Goal: Register for event/course

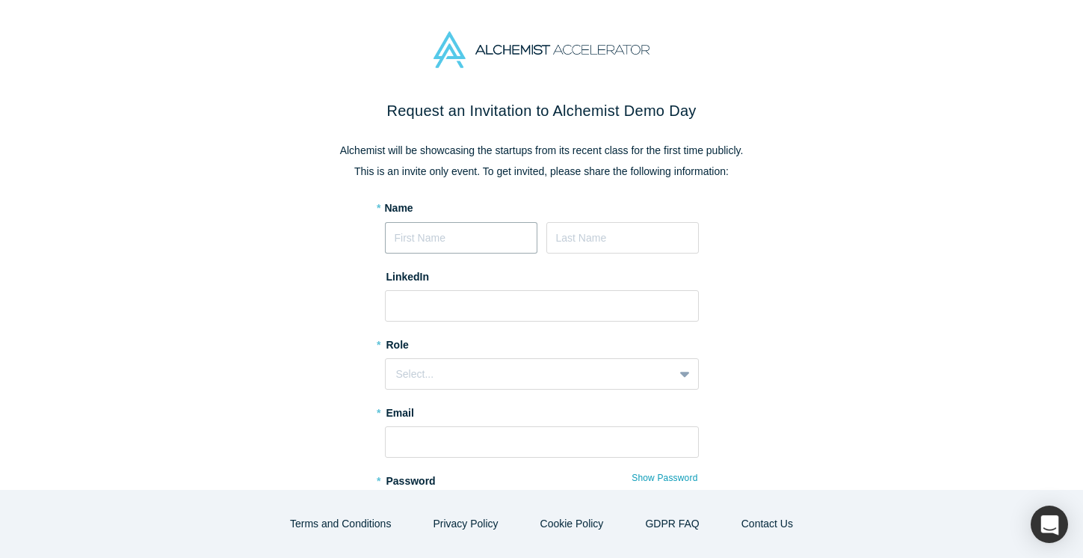
click at [454, 247] on input at bounding box center [461, 237] width 153 height 31
type input "[PERSON_NAME]"
click at [437, 301] on input at bounding box center [542, 305] width 314 height 31
paste input "https://www.linkedin.com/in/kamal12hassan/"
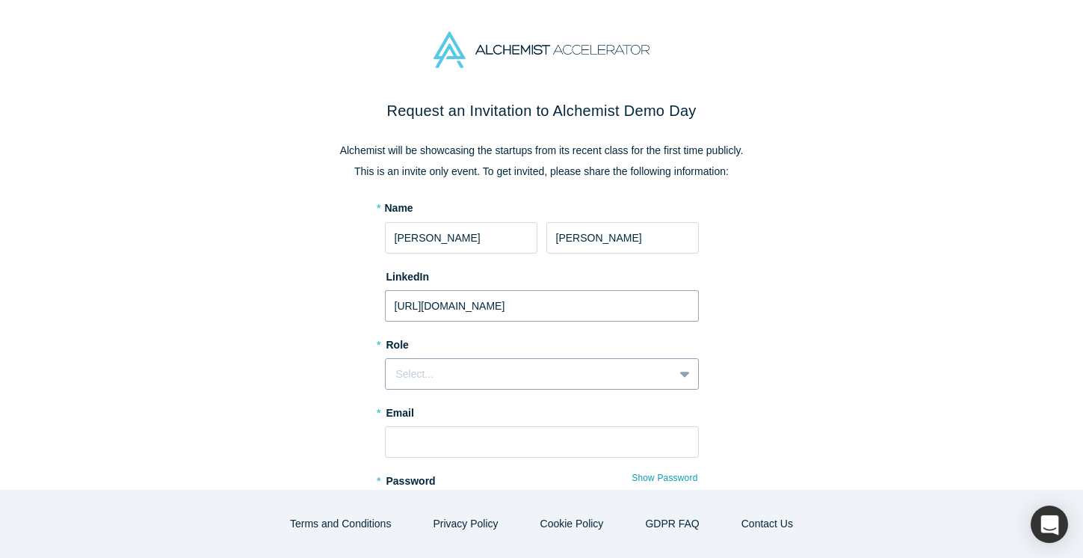
type input "https://www.linkedin.com/in/kamal12hassan/"
click at [393, 380] on div "Select..." at bounding box center [530, 374] width 288 height 19
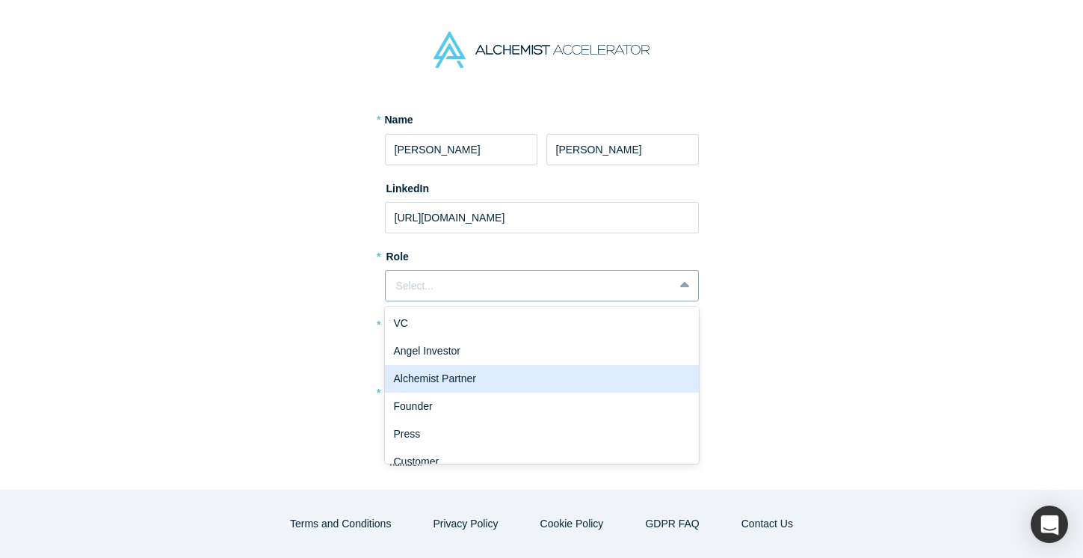
scroll to position [15, 0]
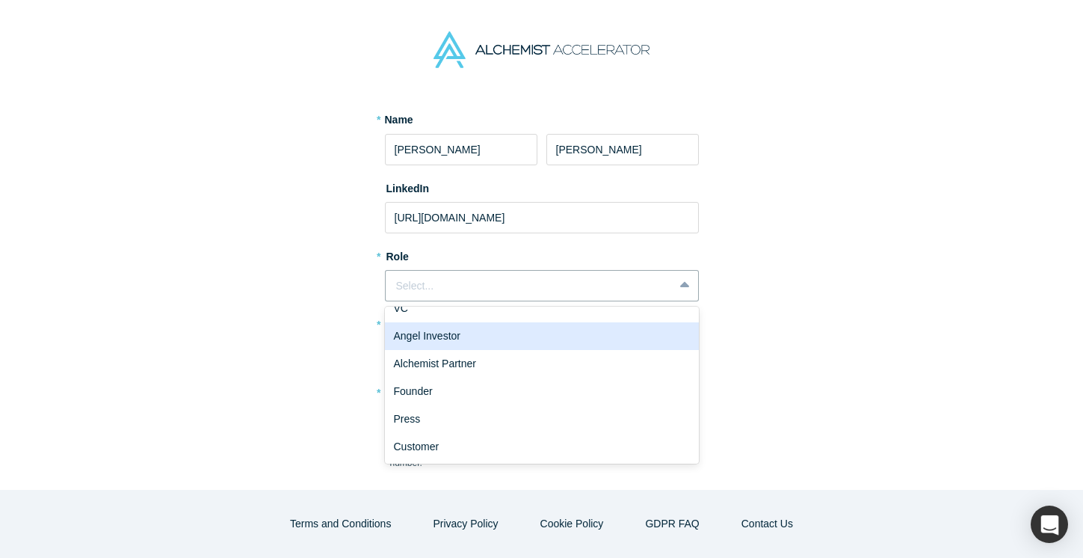
click at [412, 342] on div "Angel Investor" at bounding box center [542, 336] width 314 height 28
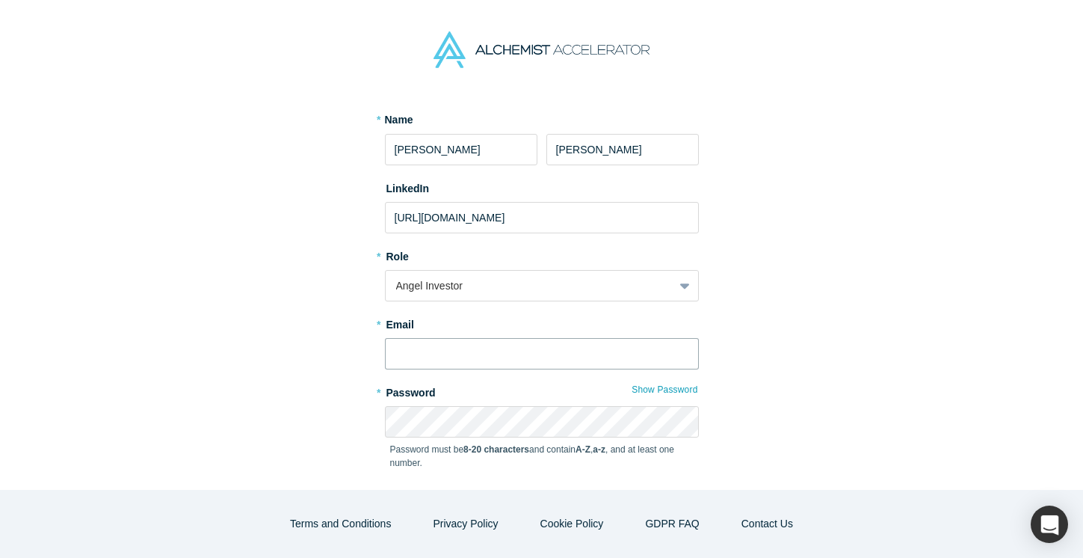
click at [414, 351] on input "text" at bounding box center [542, 353] width 314 height 31
type input "kamal@turn8.co"
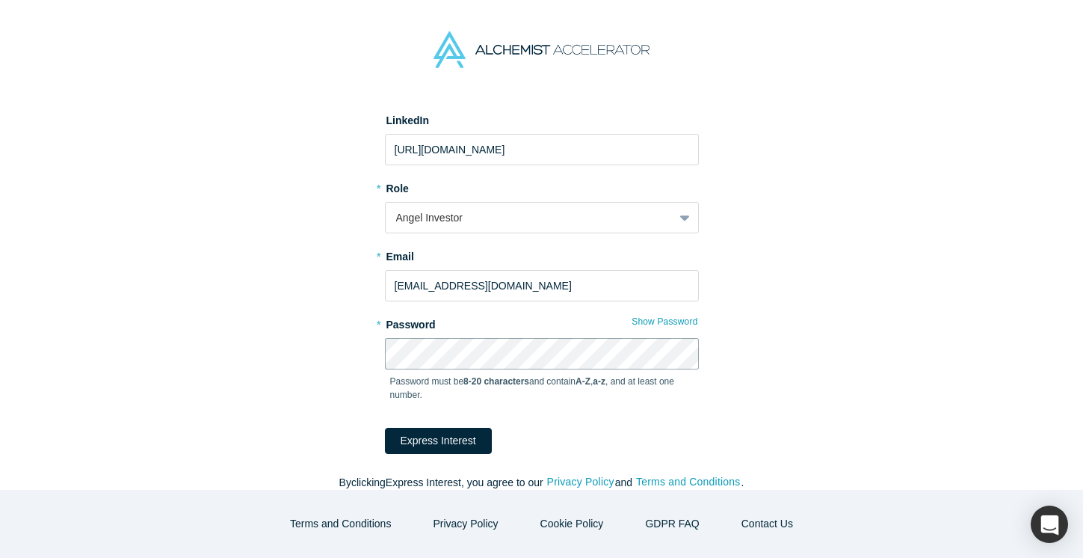
scroll to position [173, 0]
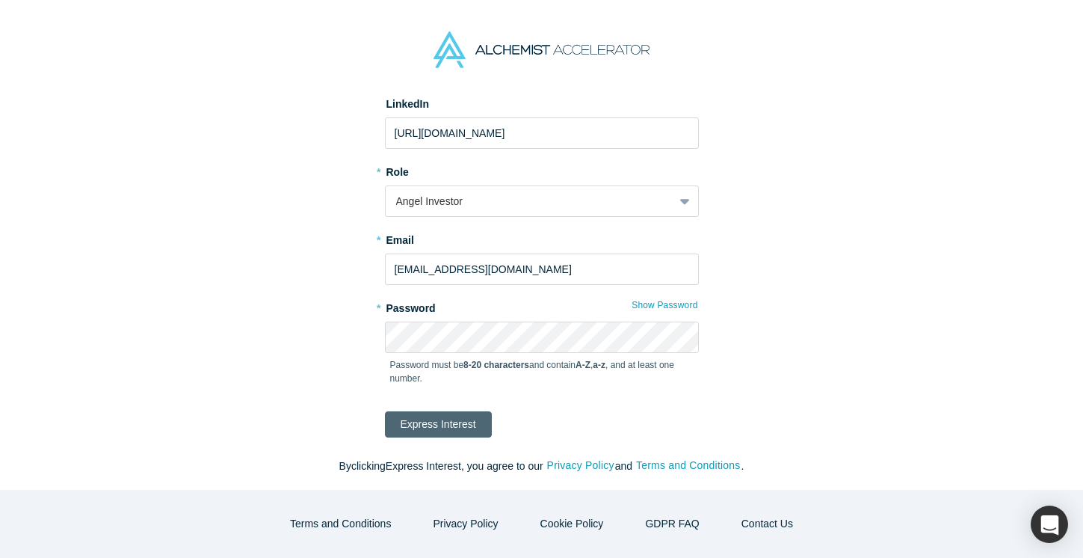
click at [454, 428] on button "Express Interest" at bounding box center [438, 424] width 107 height 26
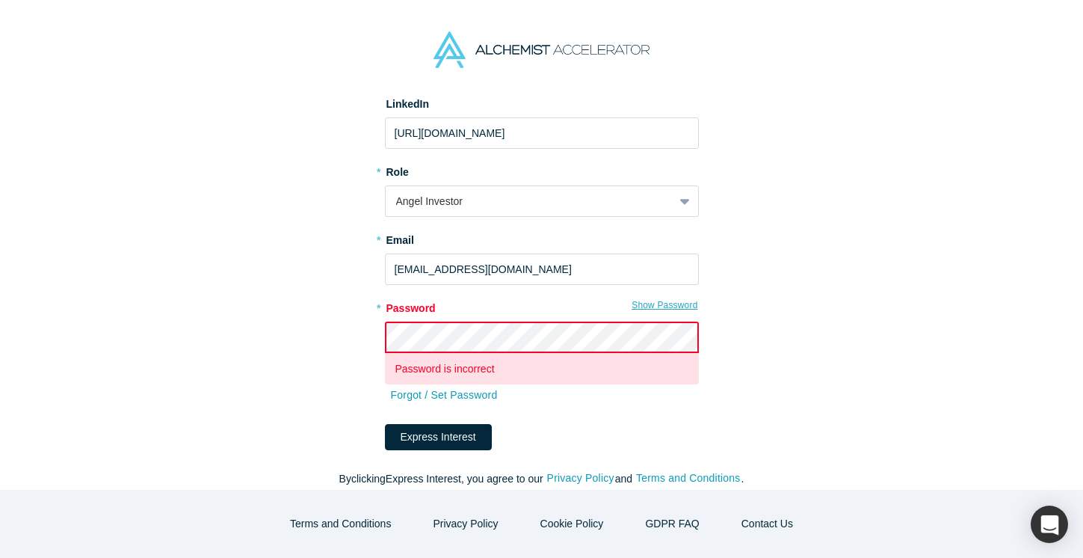
click at [674, 298] on button "Show Password" at bounding box center [664, 304] width 67 height 19
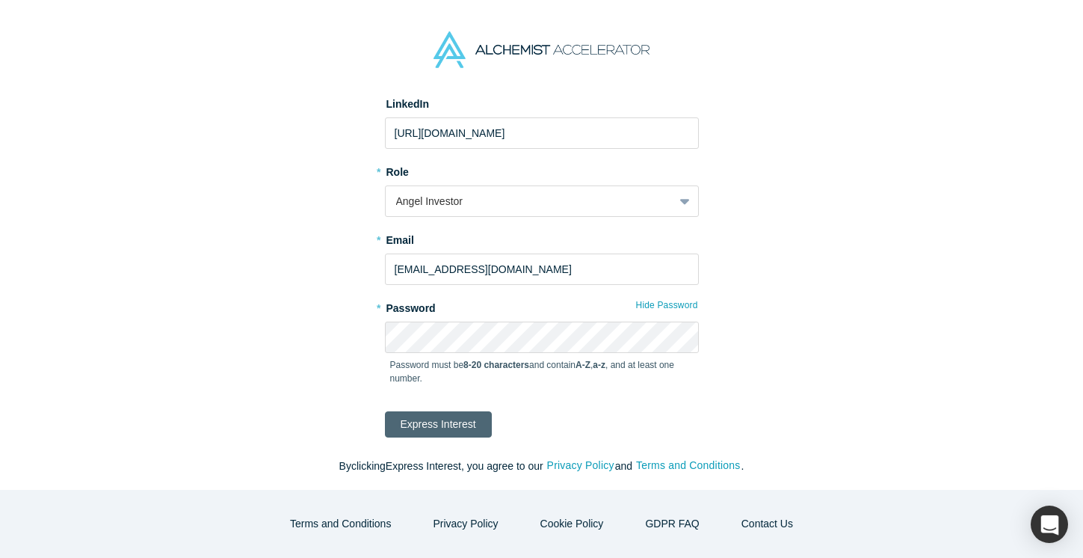
click at [437, 428] on button "Express Interest" at bounding box center [438, 424] width 107 height 26
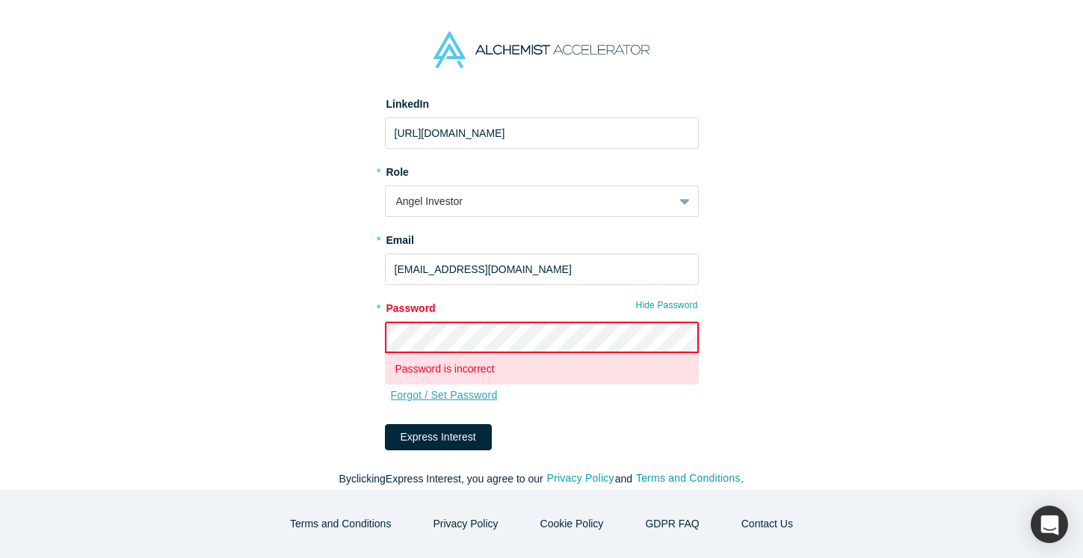
click at [461, 399] on link "Forgot / Set Password" at bounding box center [444, 395] width 108 height 26
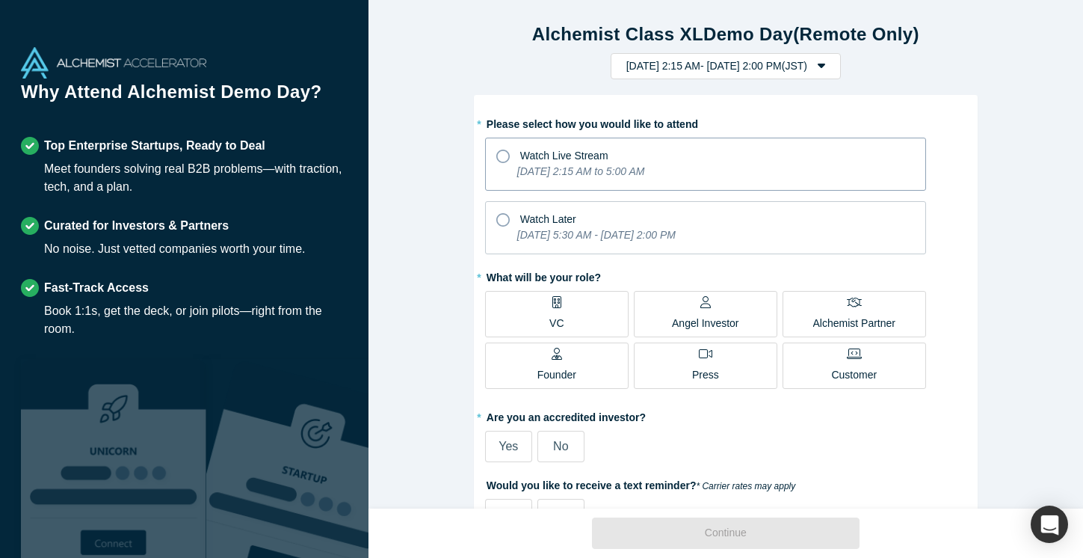
click at [502, 163] on div "Watch Live Stream" at bounding box center [705, 154] width 419 height 20
click at [0, 0] on input "Watch Live Stream Wednesday, October 1, 2025 2:15 AM to 5:00 AM" at bounding box center [0, 0] width 0 height 0
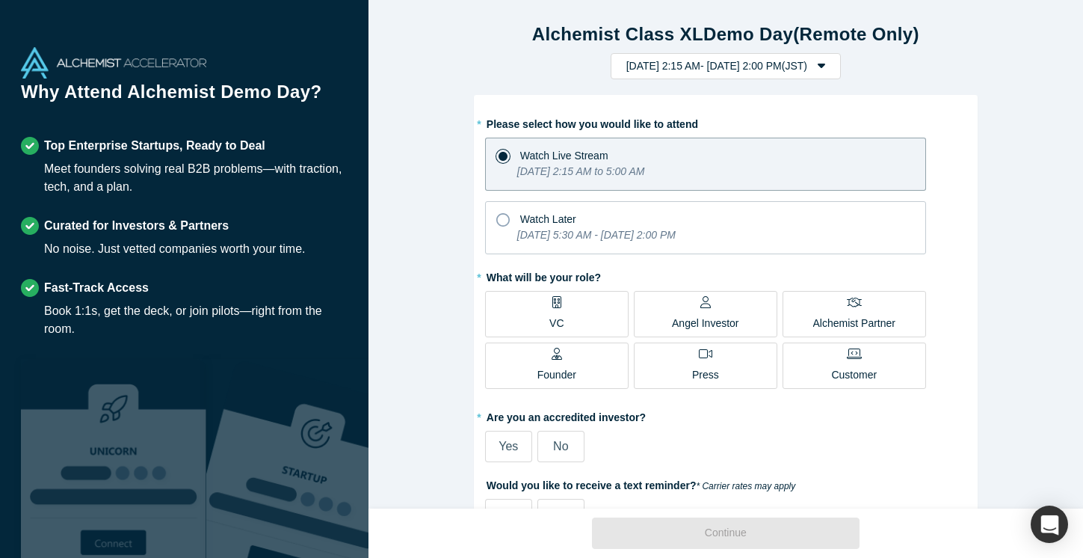
click at [624, 49] on div "Alchemist Class XL Demo Day (Remote Only) Wednesday, October 1, 2025 2:15 AM - …" at bounding box center [726, 50] width 715 height 58
click at [623, 63] on button "Wednesday, October 1, 2025 2:15 AM - Tuesday, October 7, 2025 2:00 PM ( JST )" at bounding box center [726, 66] width 230 height 26
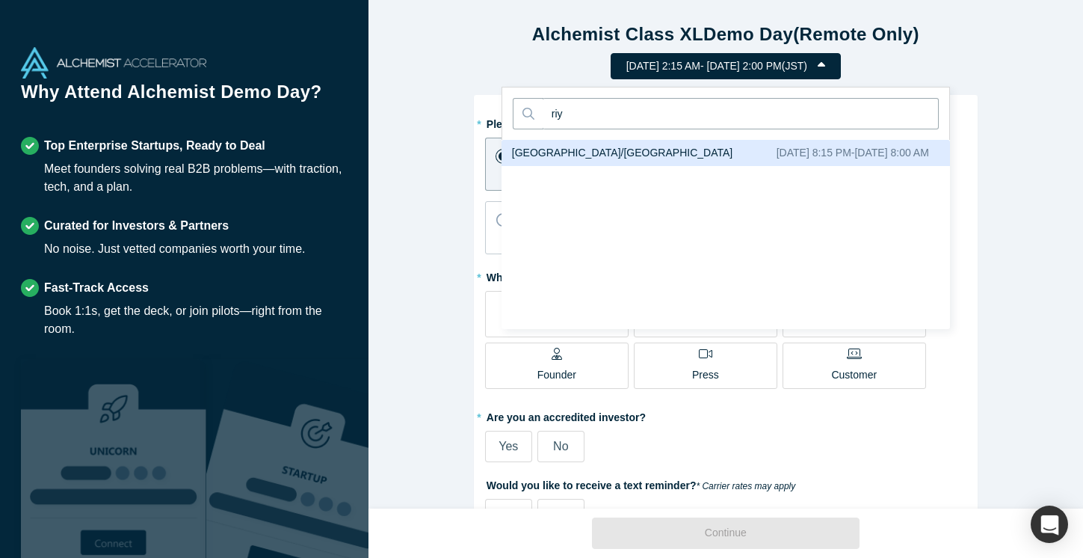
type input "riy"
click at [628, 141] on div "Asia/Riyadh September 30, 2025 8:15 PM - October 7, 2025 8:00 AM" at bounding box center [726, 153] width 449 height 26
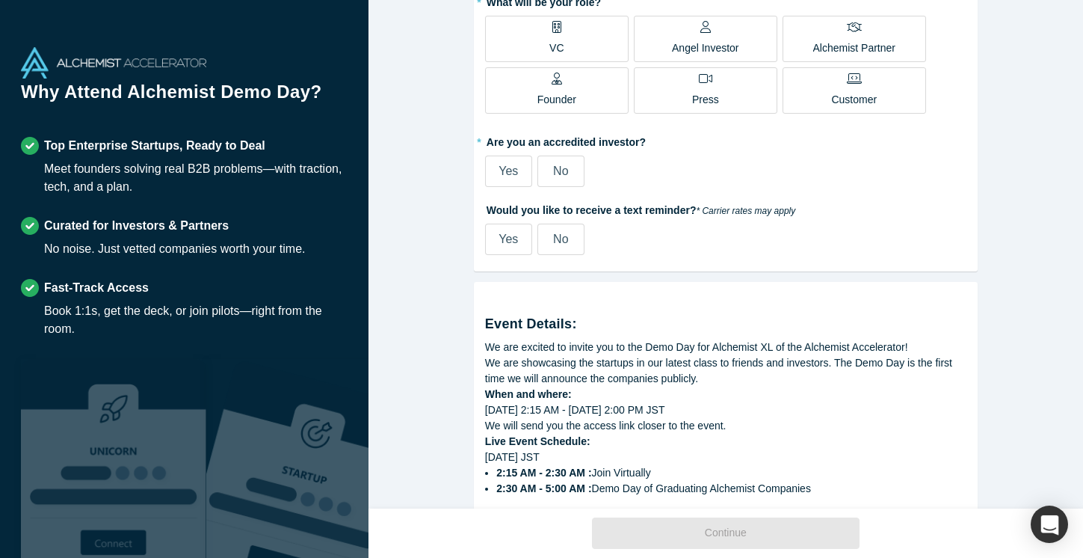
scroll to position [274, 0]
click at [572, 249] on label "No" at bounding box center [561, 240] width 47 height 31
click at [0, 0] on input "No" at bounding box center [0, 0] width 0 height 0
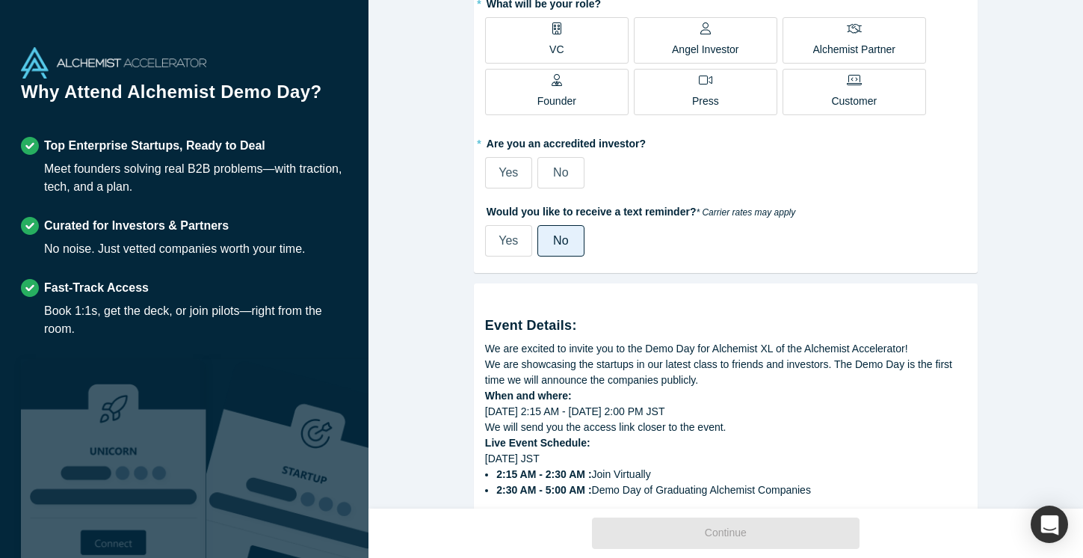
click at [518, 233] on label "Yes" at bounding box center [508, 240] width 47 height 31
click at [0, 0] on input "Yes" at bounding box center [0, 0] width 0 height 0
select select "US"
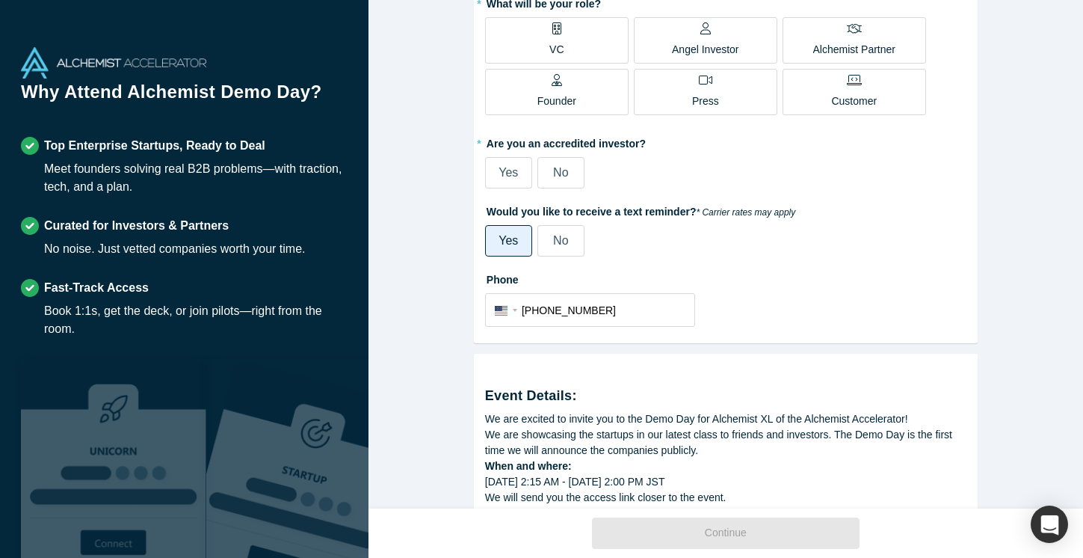
click at [511, 178] on span "Yes" at bounding box center [508, 172] width 19 height 13
click at [0, 0] on input "Yes" at bounding box center [0, 0] width 0 height 0
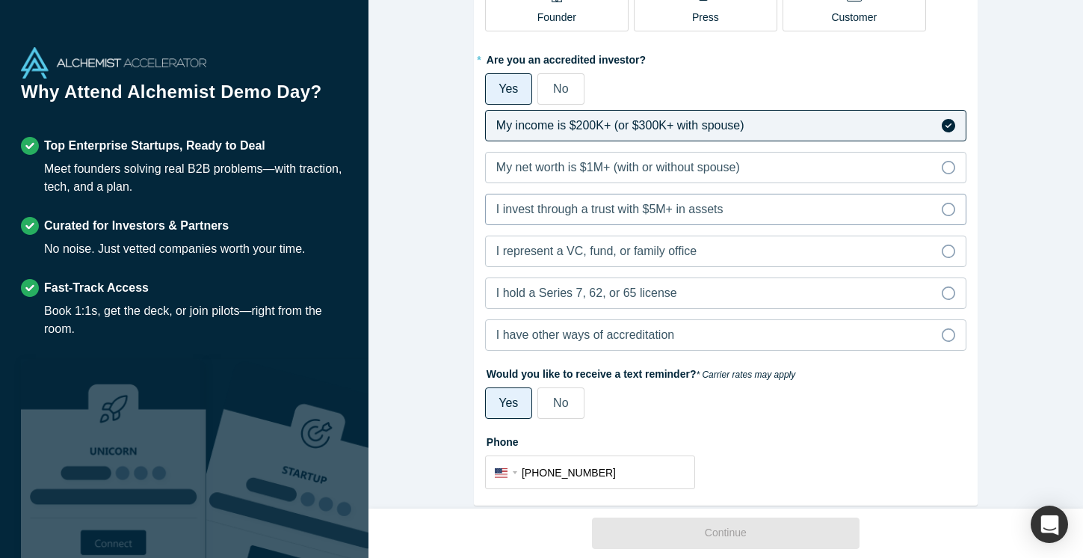
scroll to position [357, 0]
click at [952, 206] on icon at bounding box center [948, 209] width 13 height 13
click at [0, 0] on input "I invest through a trust with $5M+ in assets" at bounding box center [0, 0] width 0 height 0
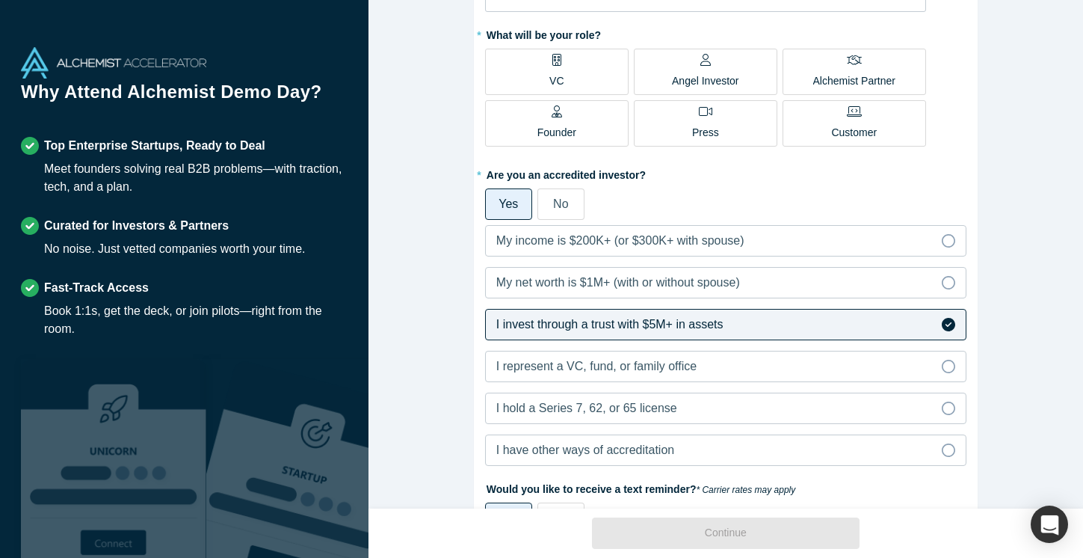
scroll to position [141, 0]
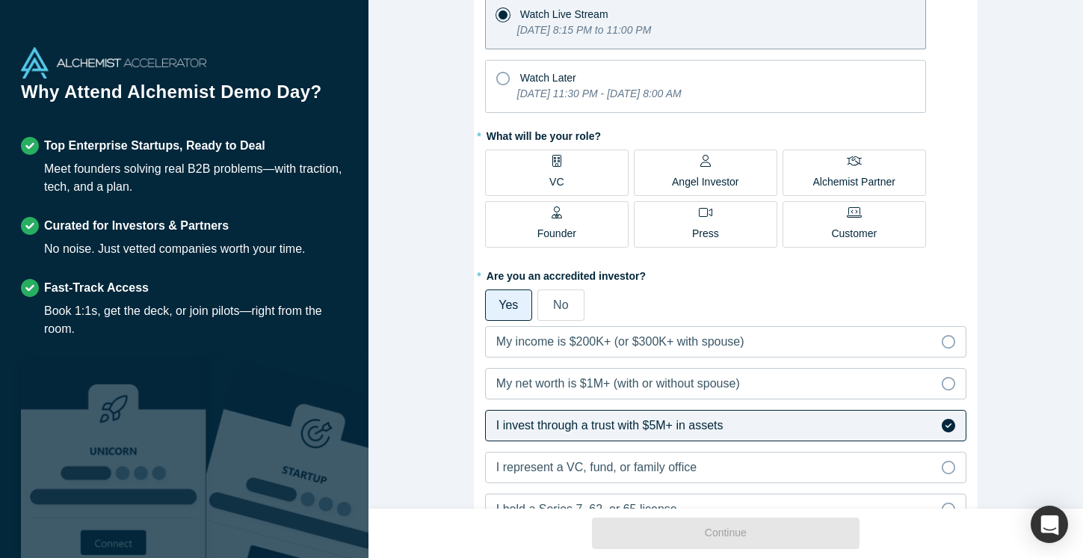
click at [591, 227] on label "Founder" at bounding box center [557, 224] width 144 height 46
click at [0, 0] on input "Founder" at bounding box center [0, 0] width 0 height 0
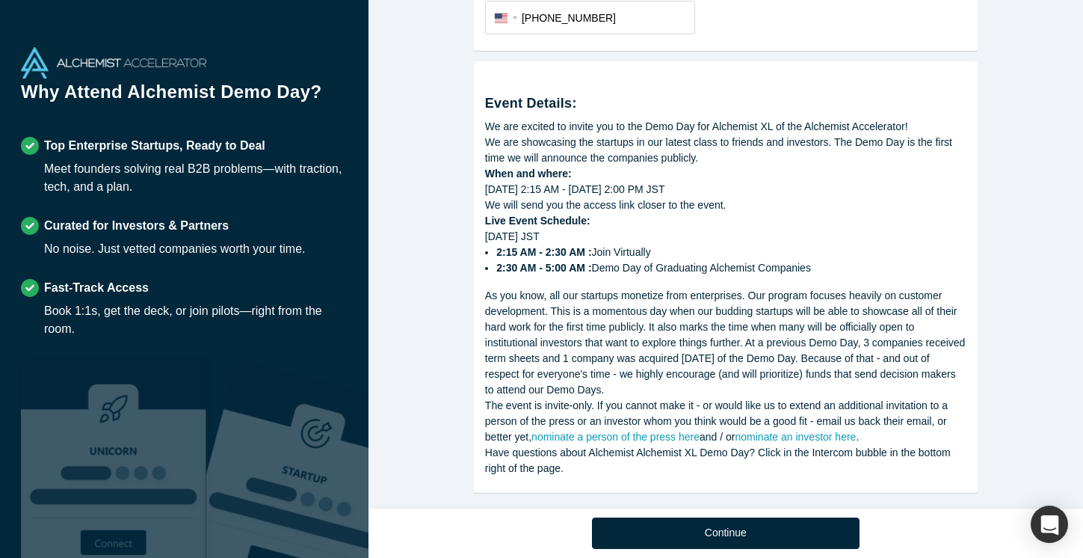
scroll to position [827, 0]
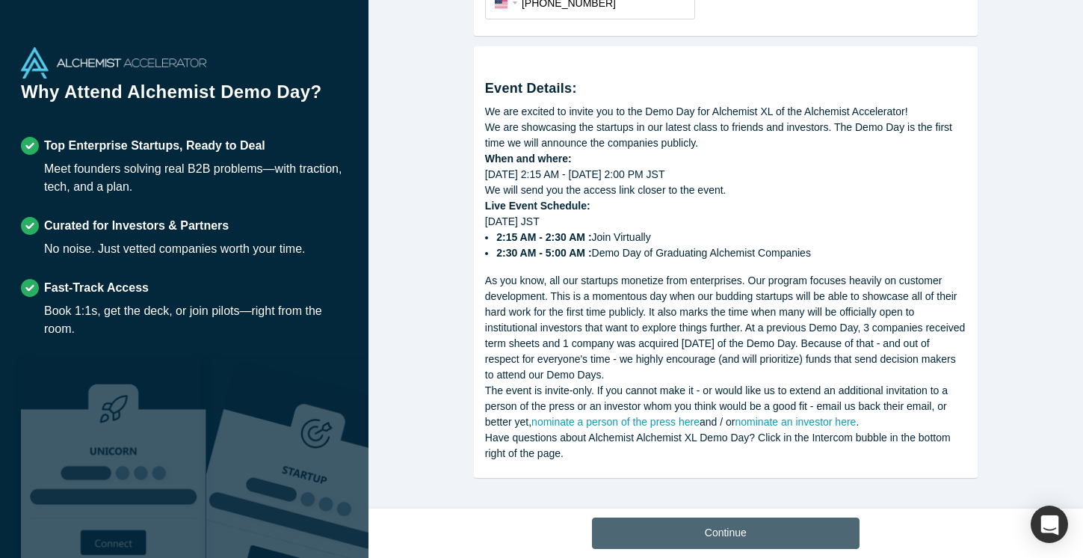
click at [734, 533] on button "Continue" at bounding box center [726, 532] width 268 height 31
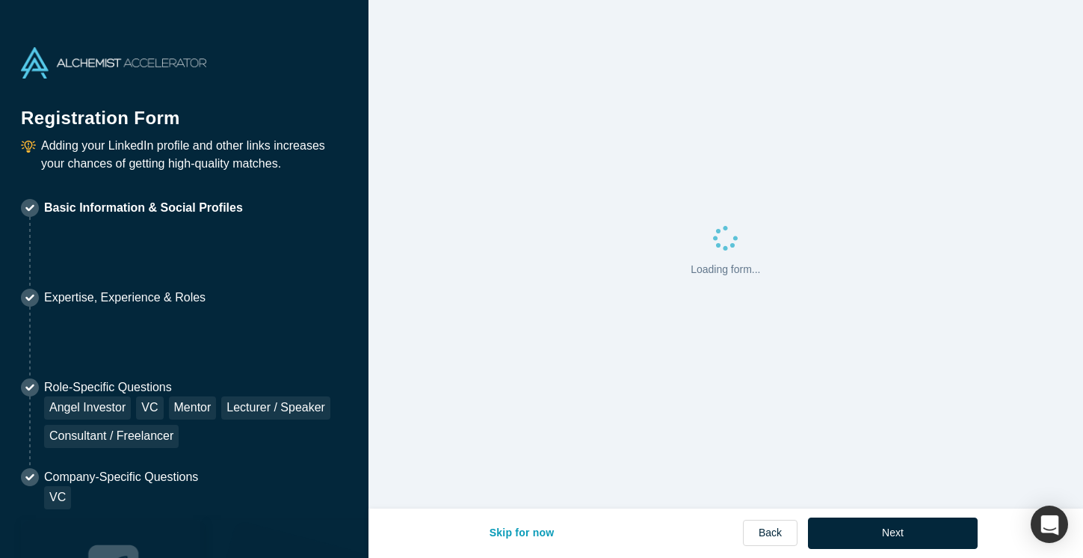
select select "US"
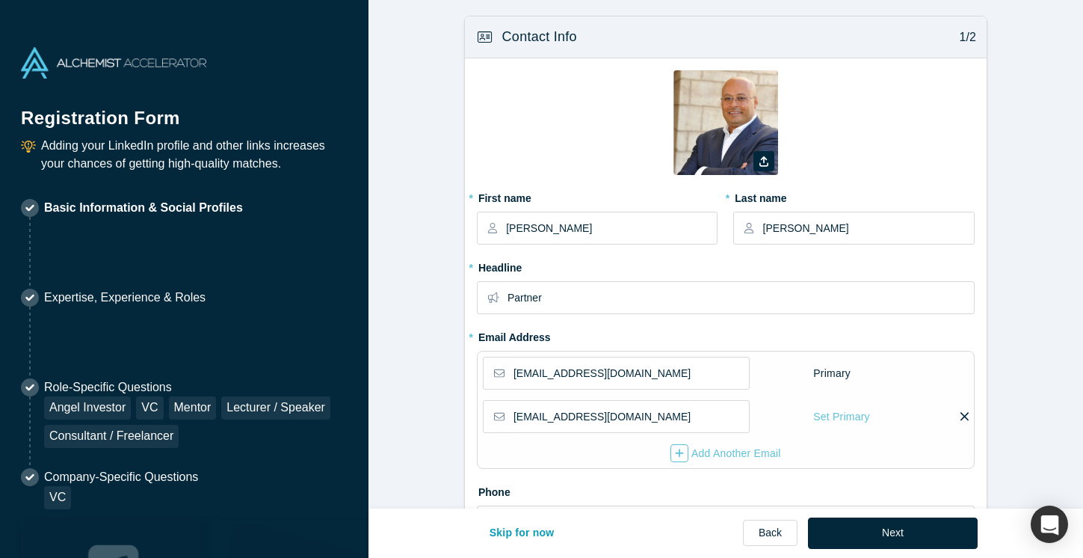
type input "Denver, CO, USA"
click at [635, 420] on input "kamal.hassan@turn8.co" at bounding box center [631, 416] width 235 height 31
click at [963, 414] on icon at bounding box center [965, 416] width 8 height 8
click at [0, 0] on input "checkbox" at bounding box center [0, 0] width 0 height 0
click at [850, 413] on icon at bounding box center [854, 416] width 8 height 13
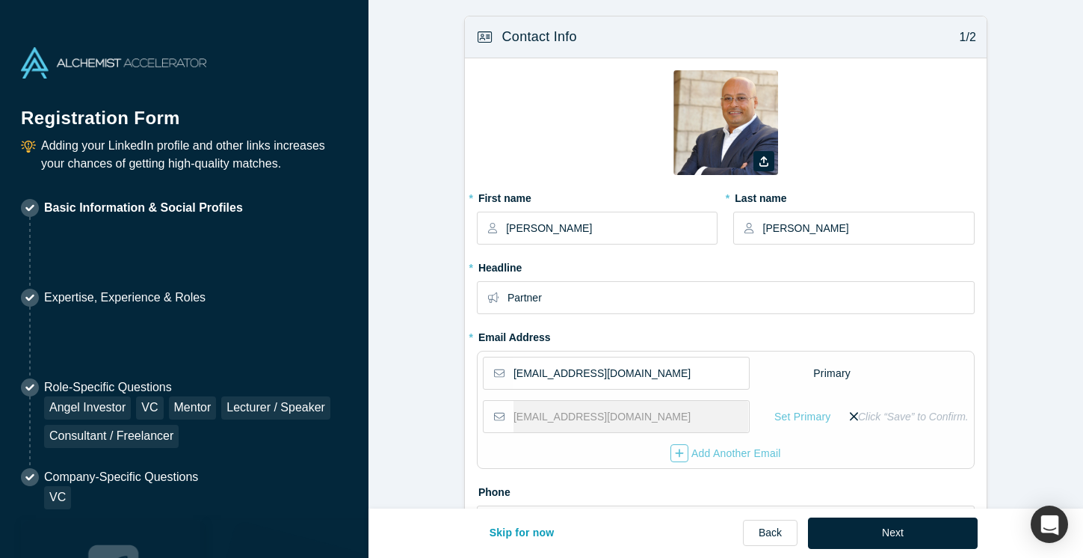
click at [0, 0] on input "checkbox" at bounding box center [0, 0] width 0 height 0
click at [964, 417] on icon at bounding box center [965, 416] width 8 height 8
click at [0, 0] on input "checkbox" at bounding box center [0, 0] width 0 height 0
click at [847, 532] on button "Next" at bounding box center [893, 532] width 170 height 31
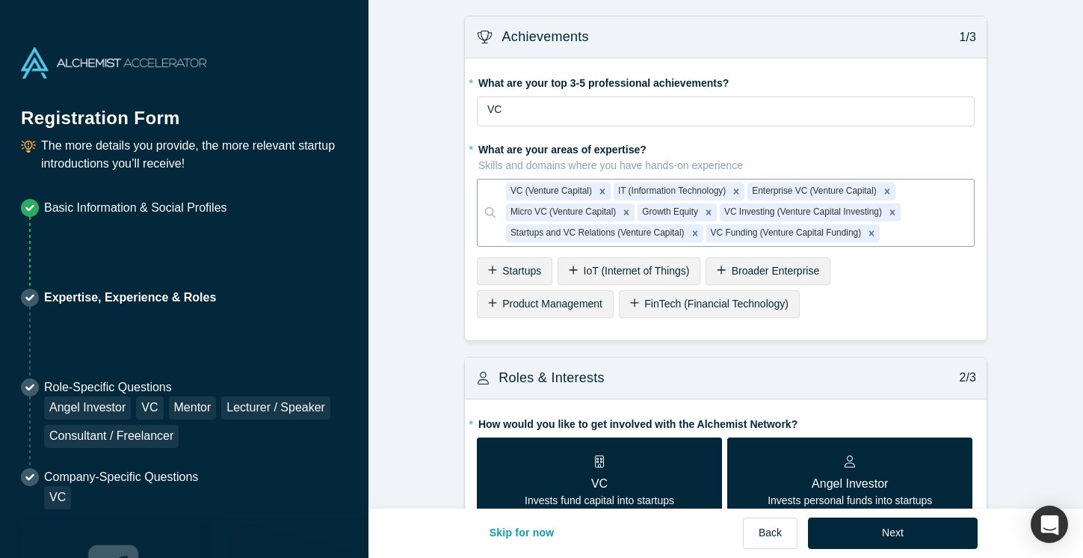
click at [751, 237] on div "VC Funding (Venture Capital Funding)" at bounding box center [786, 233] width 158 height 18
click at [790, 212] on div "VC Investing (Venture Capital Investing)" at bounding box center [802, 212] width 164 height 18
click at [785, 212] on div "VC Investing (Venture Capital Investing)" at bounding box center [802, 212] width 164 height 18
click at [816, 147] on label "* What are your areas of expertise? Skills and domains where you have hands-on …" at bounding box center [726, 155] width 498 height 37
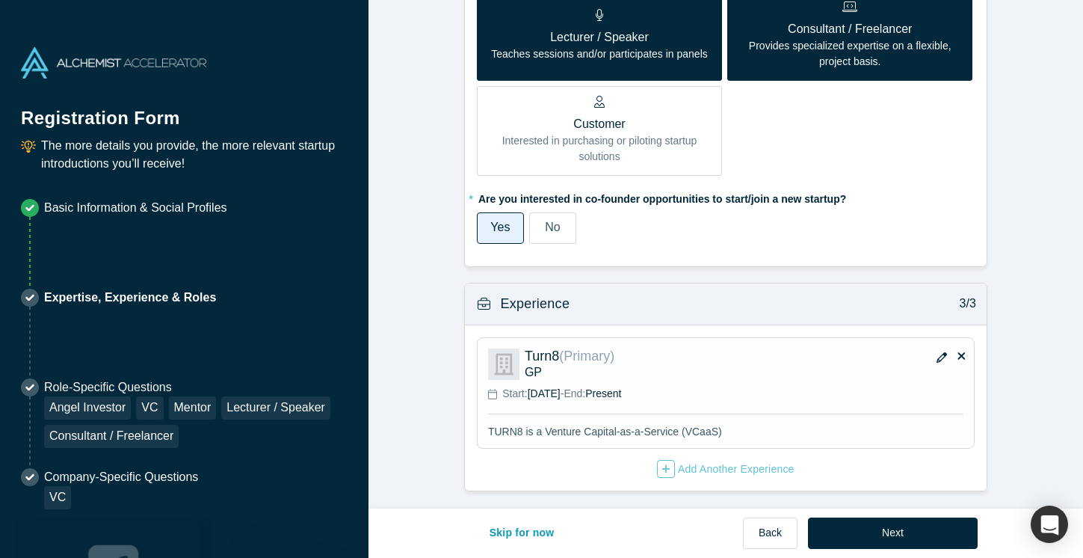
scroll to position [926, 0]
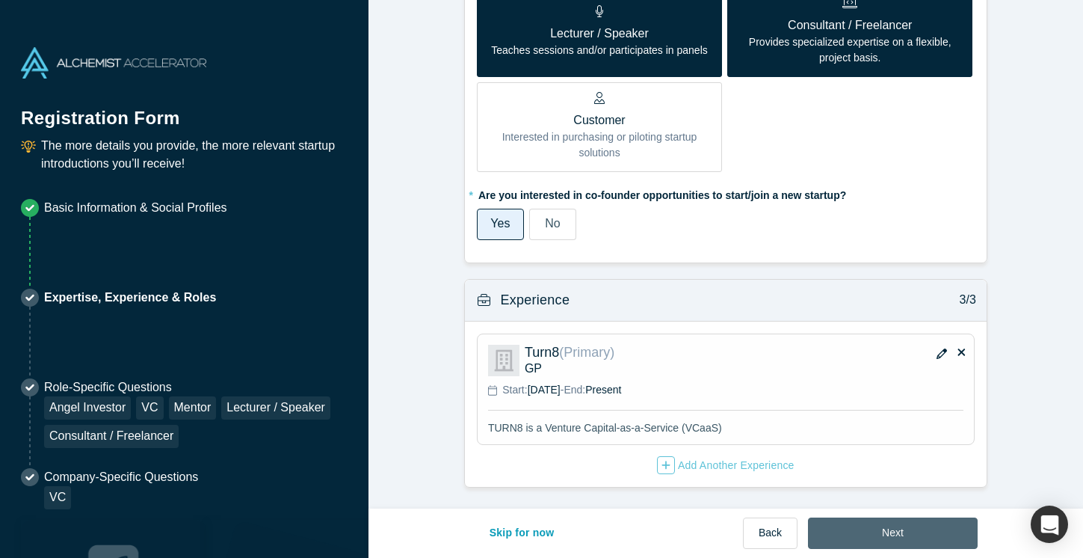
click at [852, 527] on button "Next" at bounding box center [893, 532] width 170 height 31
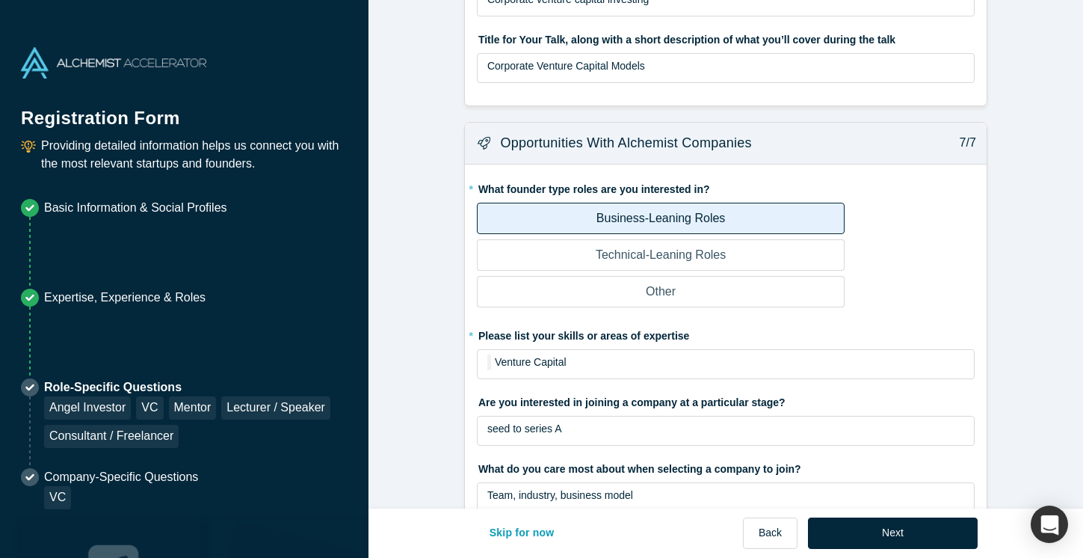
scroll to position [3041, 0]
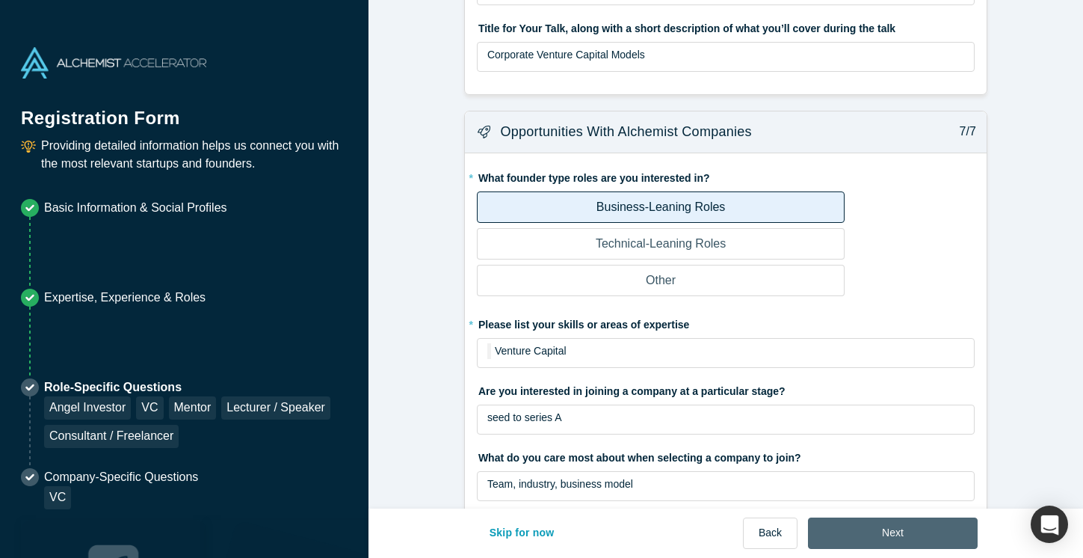
click at [860, 538] on button "Next" at bounding box center [893, 532] width 170 height 31
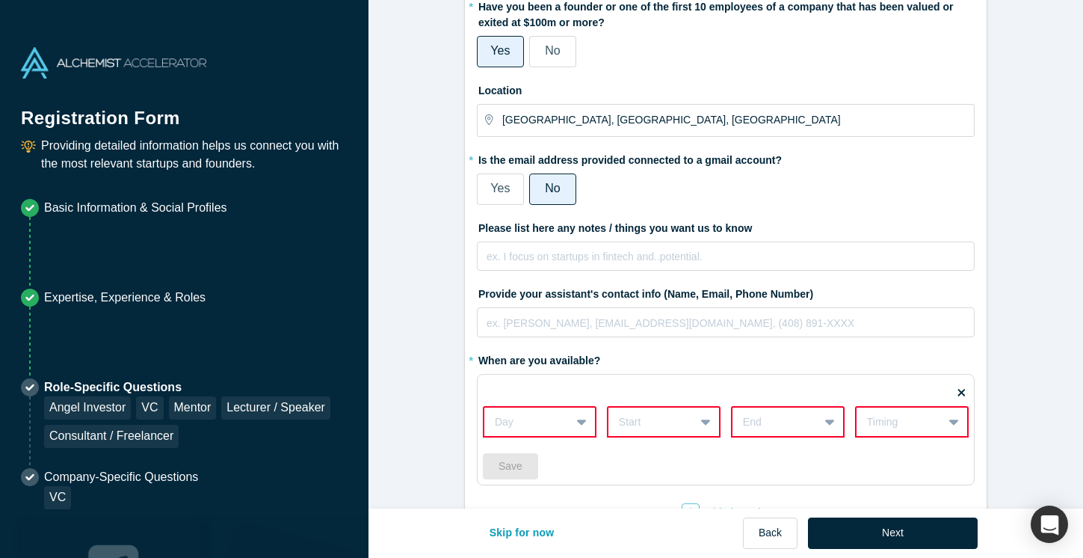
scroll to position [247, 0]
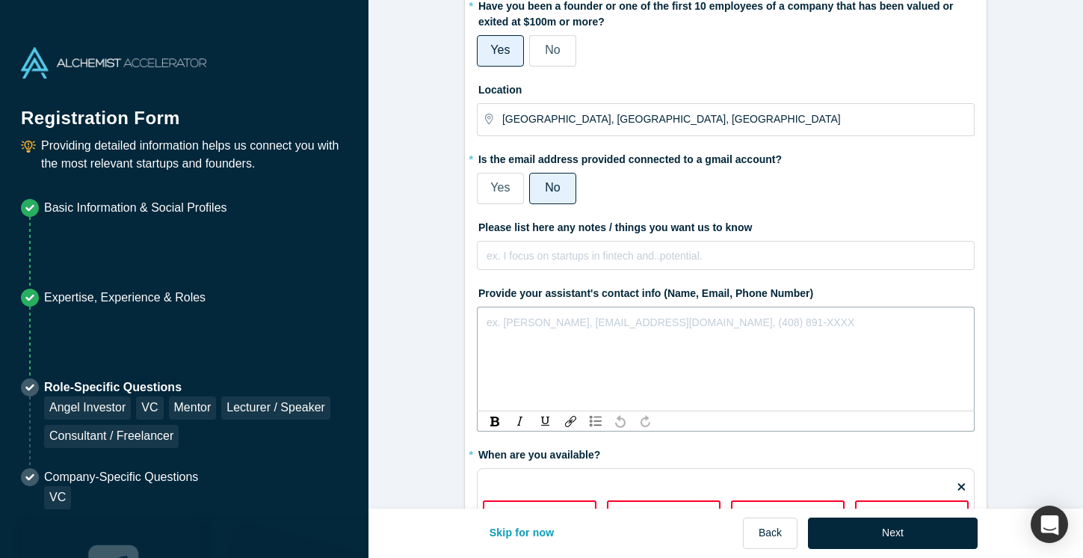
click at [596, 313] on div "rdw-editor" at bounding box center [726, 320] width 478 height 16
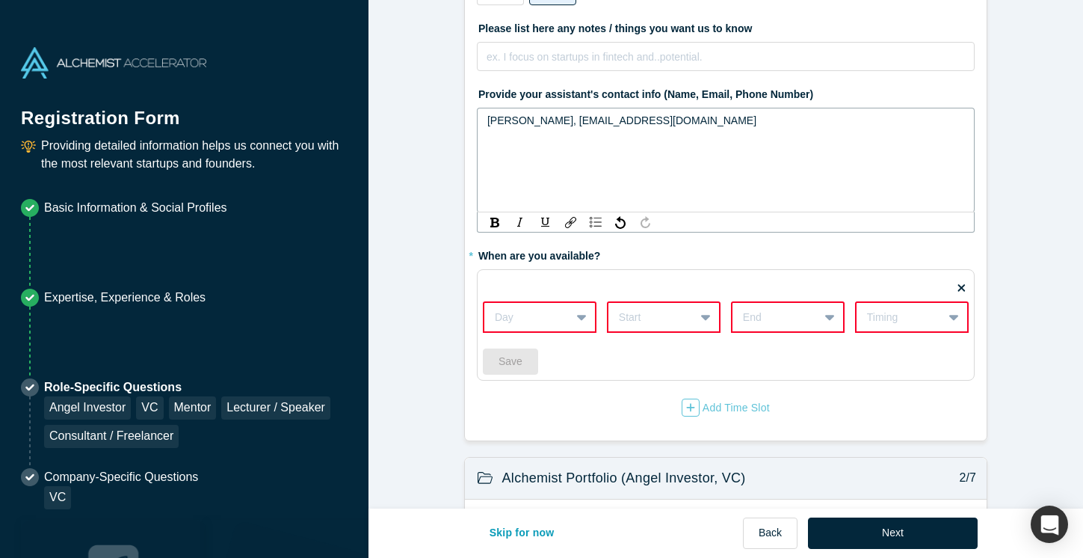
scroll to position [449, 0]
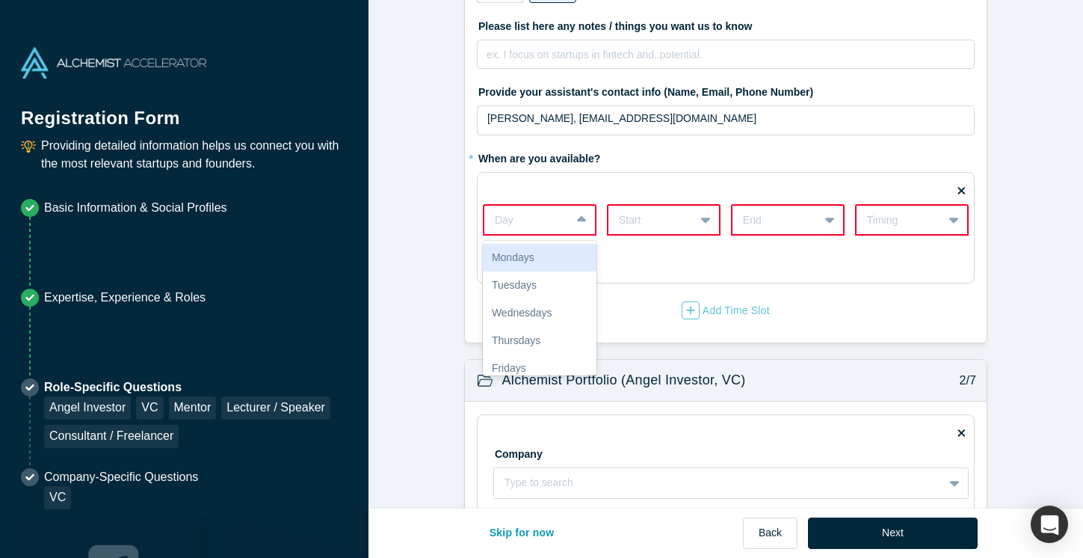
click at [581, 236] on div "Mondays, 1 of 7. 7 results available. Use Up and Down to choose options, press …" at bounding box center [540, 219] width 114 height 31
click at [585, 312] on div "Wednesdays" at bounding box center [540, 313] width 114 height 28
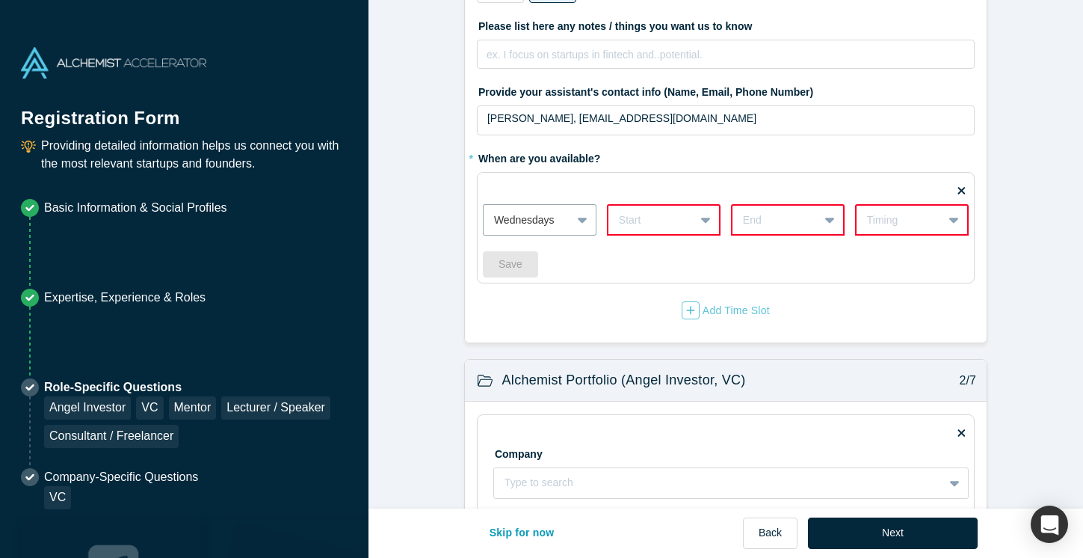
click at [680, 216] on div at bounding box center [651, 220] width 65 height 19
click at [663, 345] on div "10am" at bounding box center [664, 346] width 114 height 28
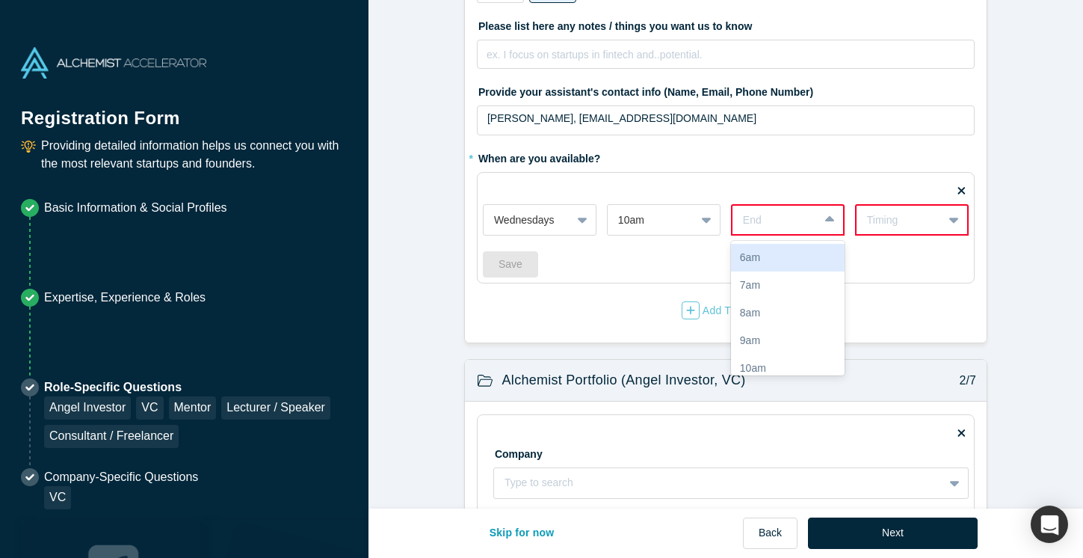
click at [782, 230] on div "End" at bounding box center [776, 220] width 86 height 25
click at [759, 328] on div "5pm" at bounding box center [788, 323] width 114 height 28
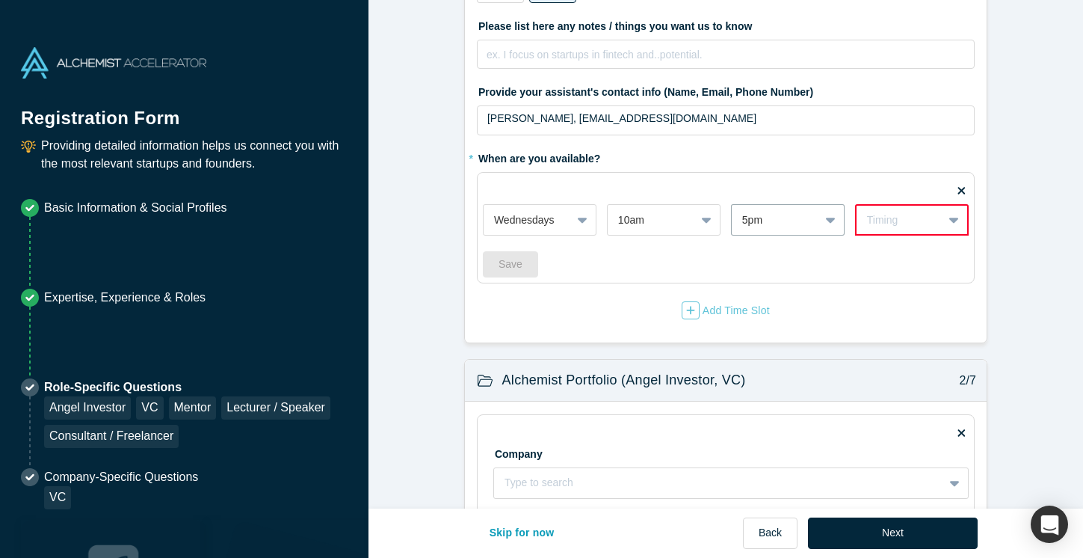
click at [908, 227] on div "Timing" at bounding box center [899, 220] width 65 height 16
click at [911, 256] on div "Weekly" at bounding box center [912, 258] width 114 height 28
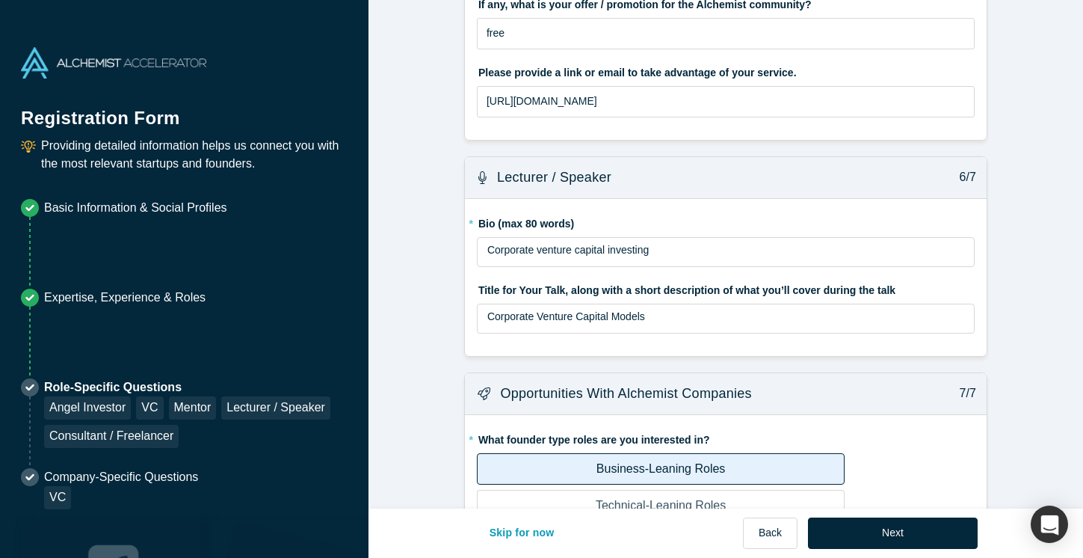
scroll to position [2859, 0]
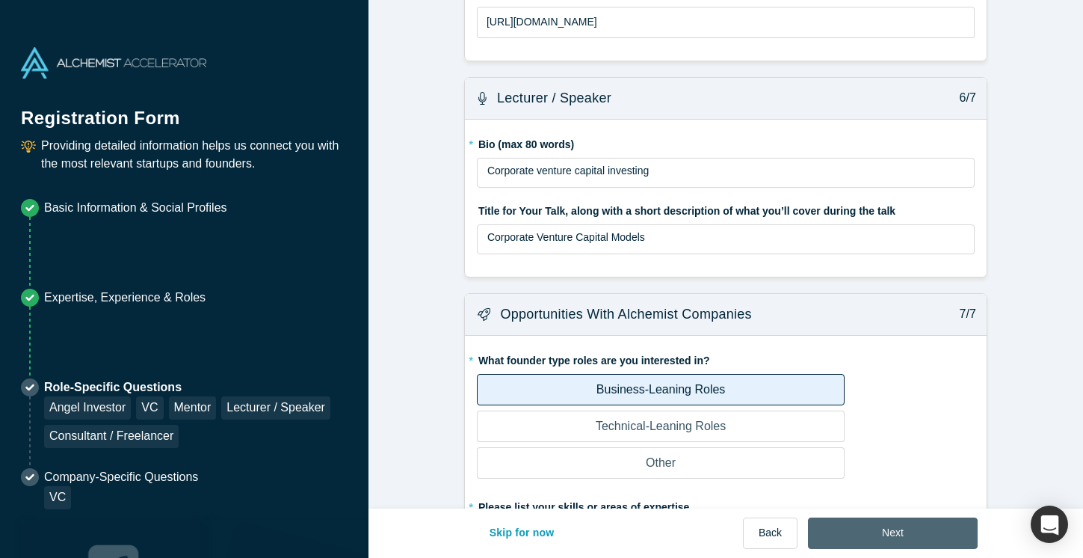
click at [875, 531] on button "Next" at bounding box center [893, 532] width 170 height 31
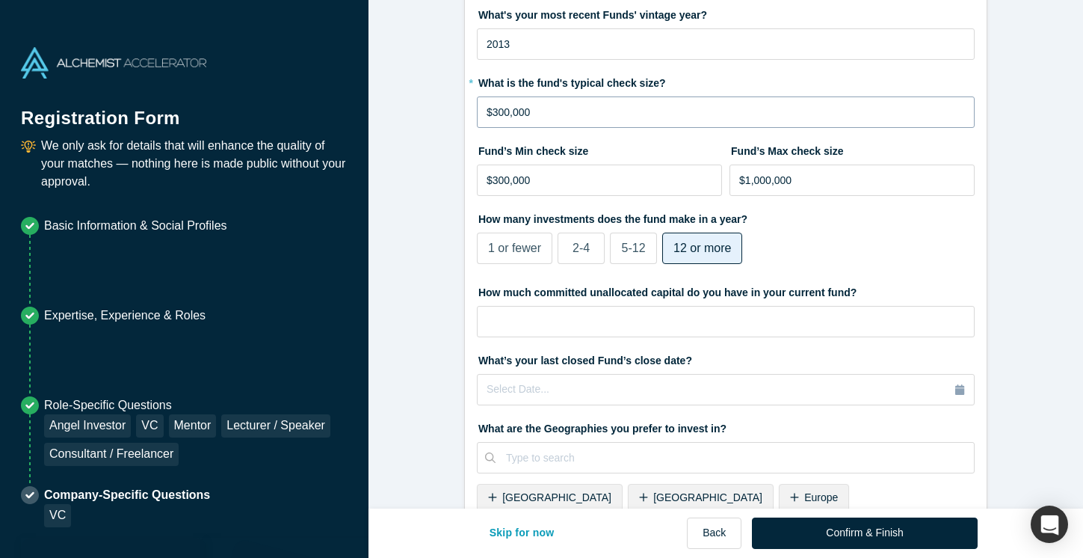
scroll to position [502, 0]
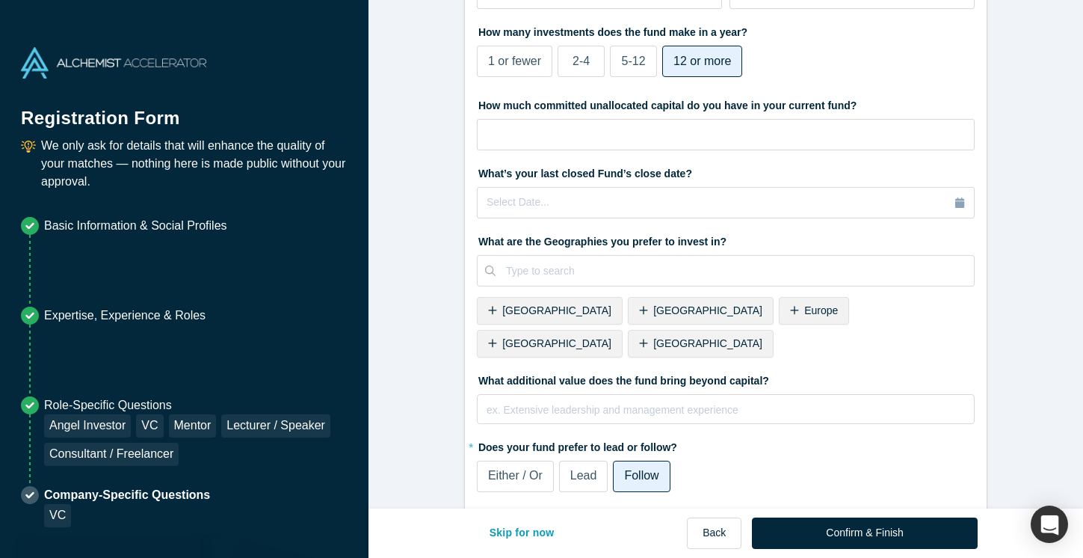
click at [538, 461] on label "Either / Or" at bounding box center [515, 476] width 77 height 31
click at [0, 0] on input "Either / Or" at bounding box center [0, 0] width 0 height 0
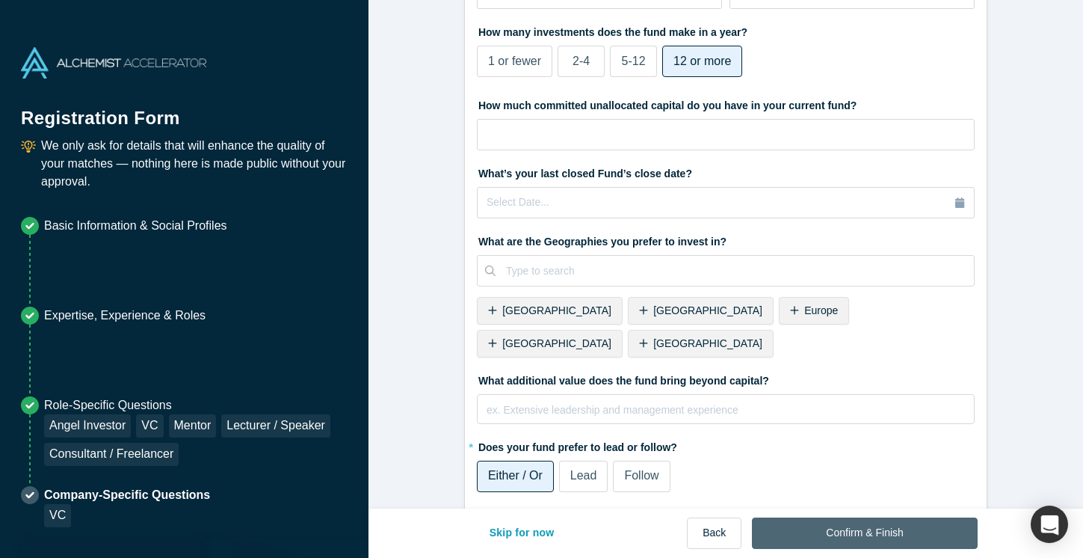
click at [844, 535] on button "Confirm & Finish" at bounding box center [864, 532] width 225 height 31
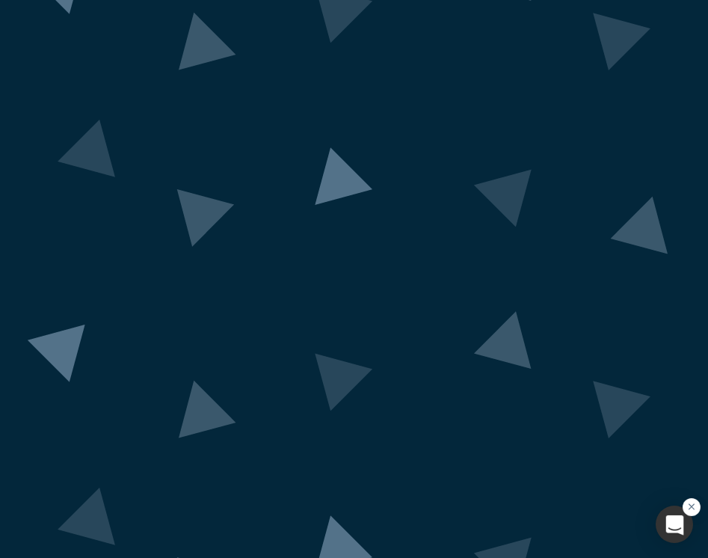
scroll to position [0, 0]
